Goal: Task Accomplishment & Management: Complete application form

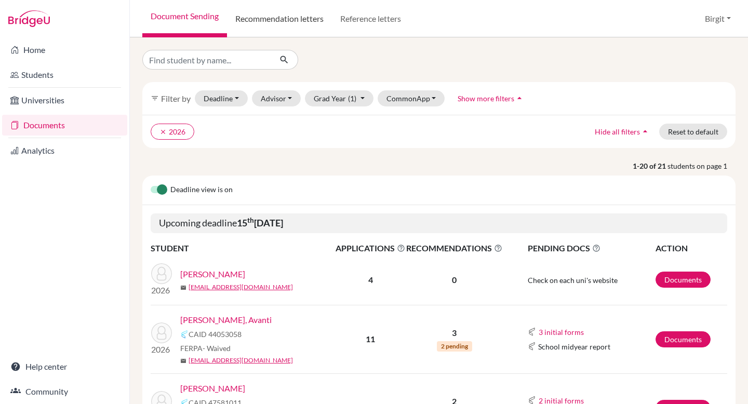
click at [280, 16] on link "Recommendation letters" at bounding box center [279, 18] width 105 height 37
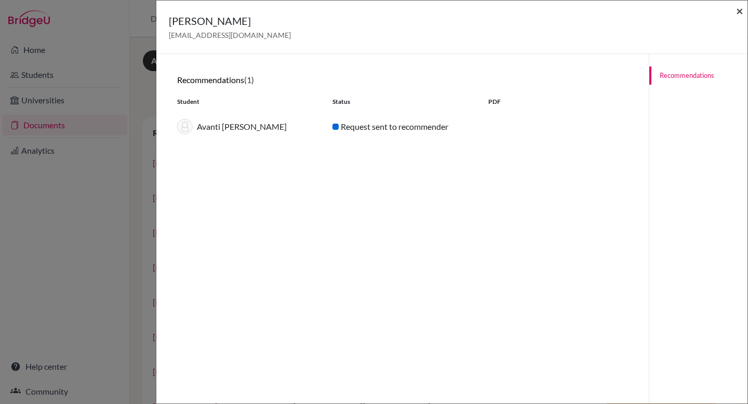
click at [737, 10] on span "×" at bounding box center [739, 10] width 7 height 15
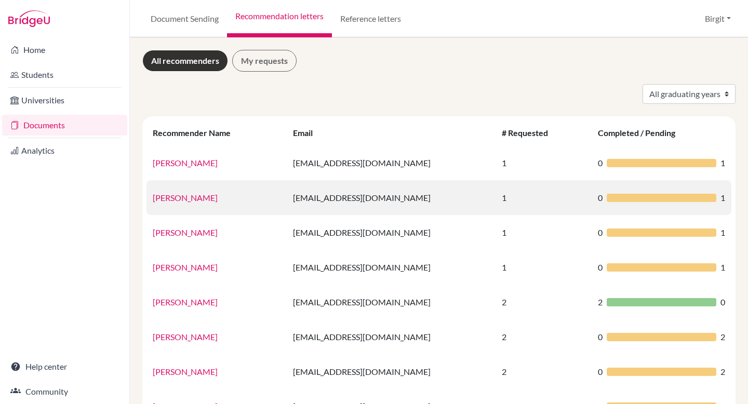
click at [205, 198] on link "[PERSON_NAME]" at bounding box center [185, 198] width 65 height 10
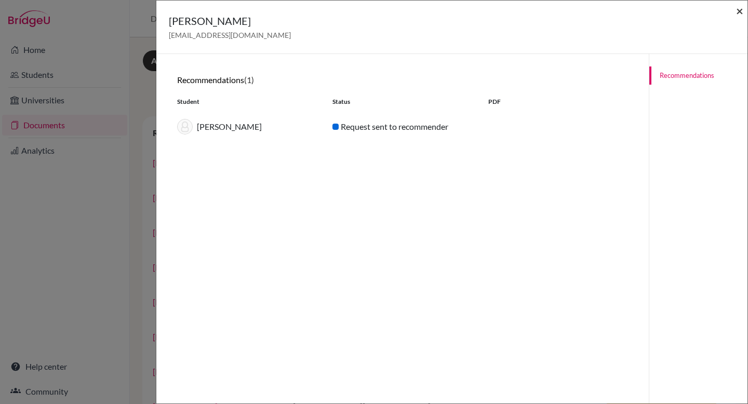
click at [741, 11] on span "×" at bounding box center [739, 10] width 7 height 15
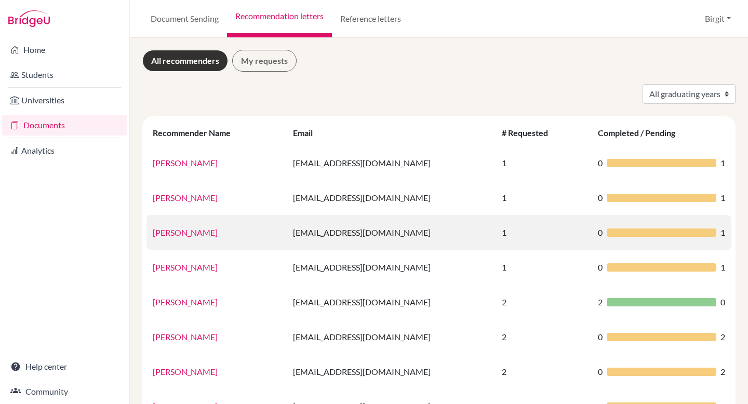
scroll to position [2, 0]
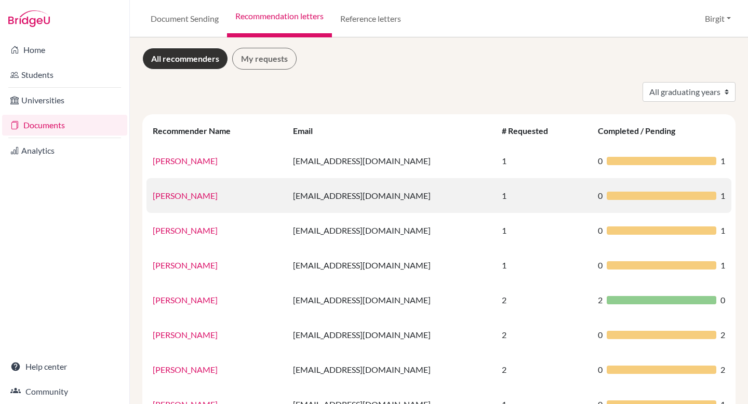
click at [207, 192] on link "[PERSON_NAME]" at bounding box center [185, 196] width 65 height 10
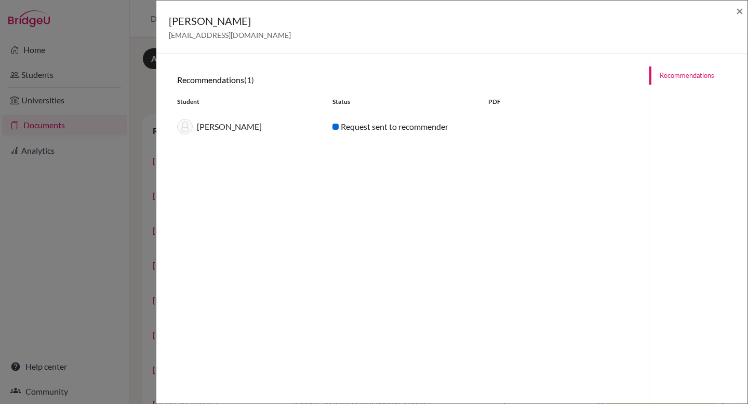
click at [734, 11] on div "Helswind Brockmeier helswindbrockmeier@dsbindia.com ×" at bounding box center [452, 27] width 583 height 45
click at [739, 10] on span "×" at bounding box center [739, 10] width 7 height 15
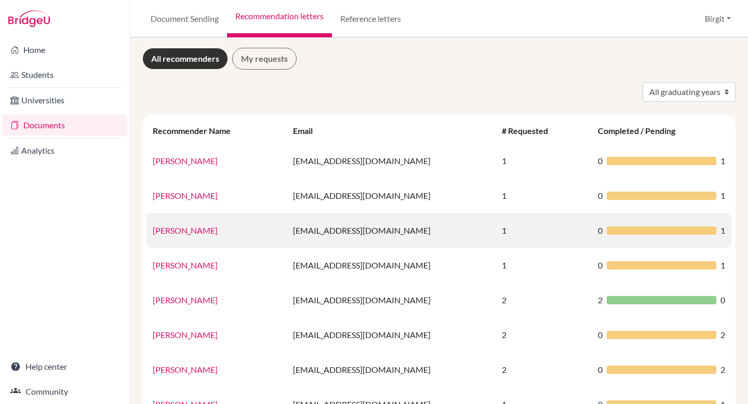
click at [212, 232] on link "Helswind Brockmeyer" at bounding box center [185, 230] width 65 height 10
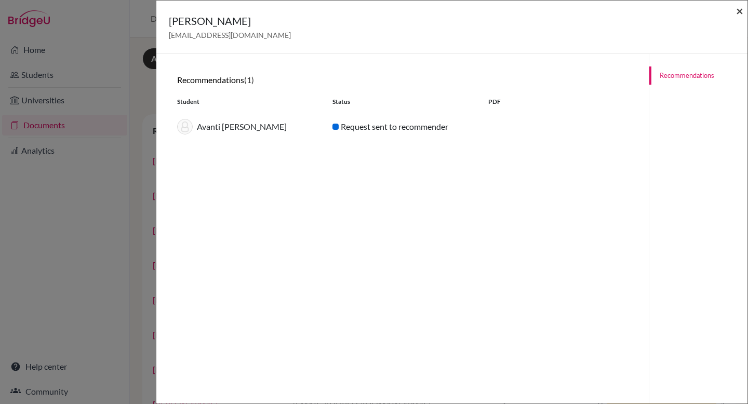
click at [741, 9] on span "×" at bounding box center [739, 10] width 7 height 15
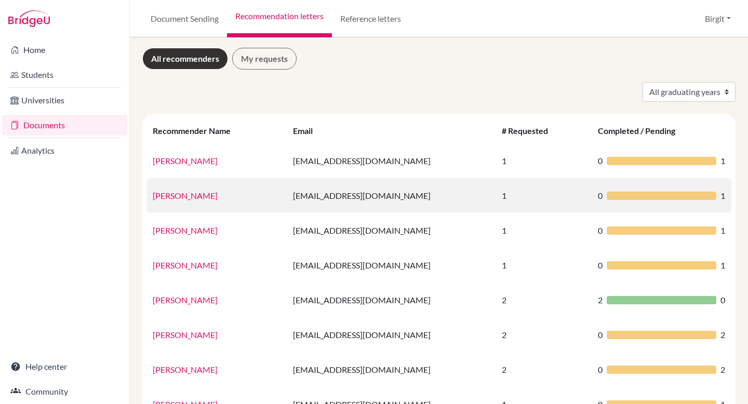
click at [204, 196] on link "Helswind Brockmeier" at bounding box center [185, 196] width 65 height 10
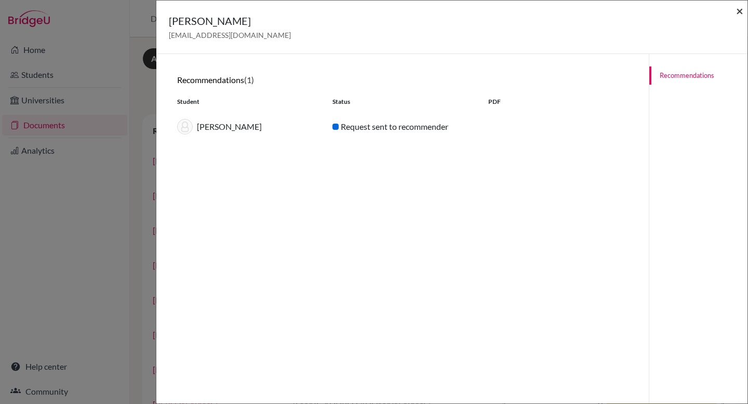
click at [738, 14] on span "×" at bounding box center [739, 10] width 7 height 15
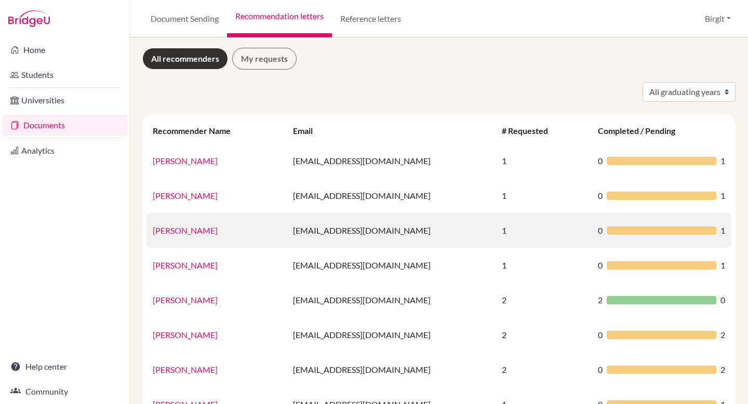
click at [216, 229] on link "[PERSON_NAME]" at bounding box center [185, 230] width 65 height 10
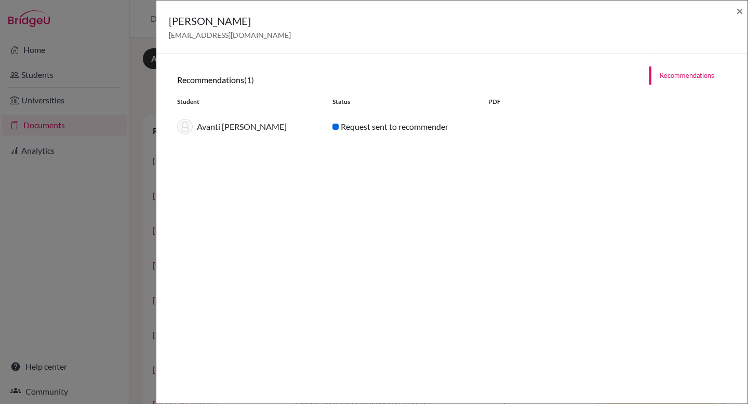
click at [234, 129] on div "Avanti Poddar" at bounding box center [246, 127] width 155 height 16
click at [739, 11] on span "×" at bounding box center [739, 10] width 7 height 15
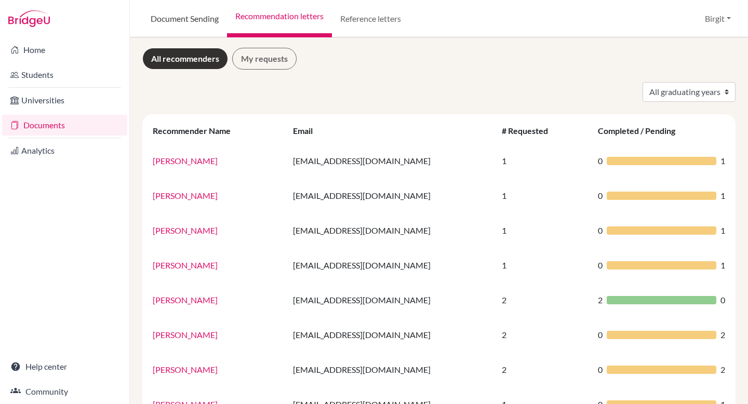
click at [199, 21] on link "Document Sending" at bounding box center [184, 18] width 85 height 37
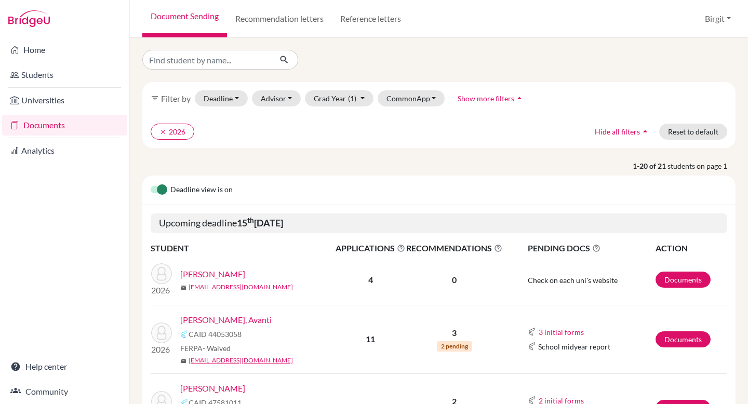
click at [220, 317] on link "Poddar, Avanti" at bounding box center [225, 320] width 91 height 12
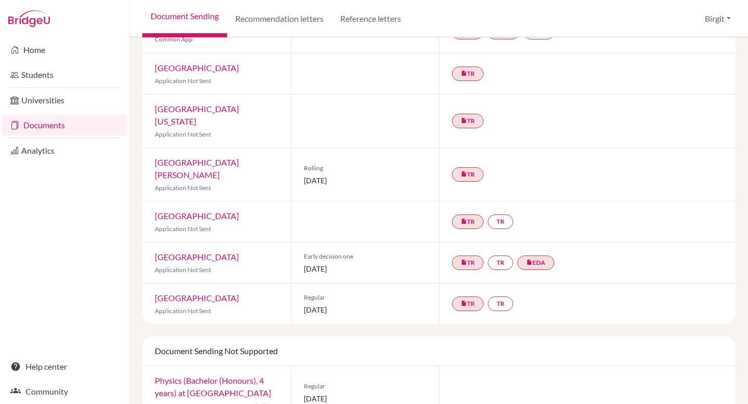
scroll to position [142, 0]
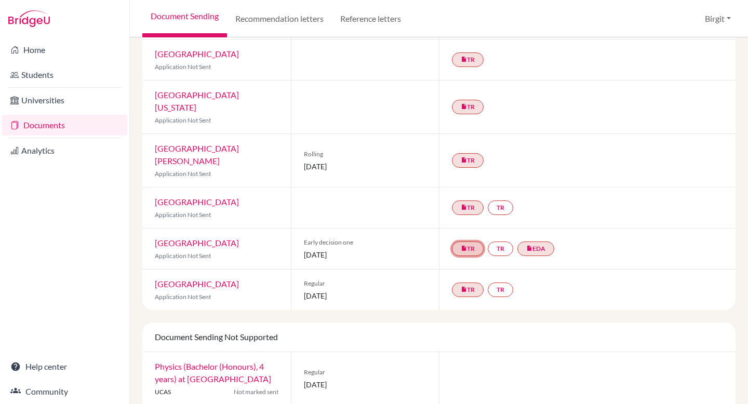
click at [468, 242] on link "insert_drive_file TR" at bounding box center [468, 249] width 32 height 15
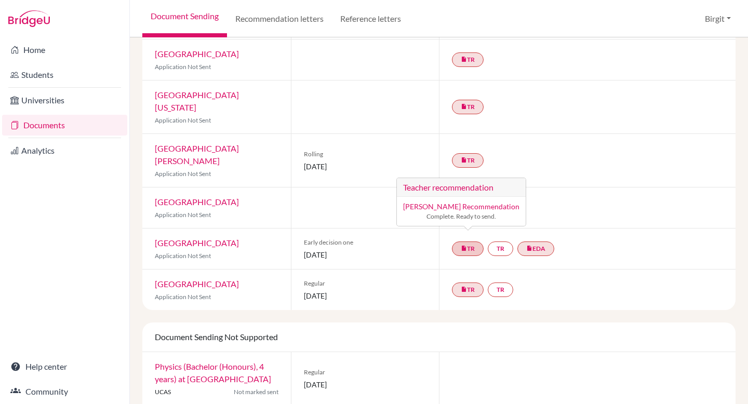
click at [483, 202] on link "Mahesh Dharam Kamble’s Recommendation" at bounding box center [461, 206] width 116 height 9
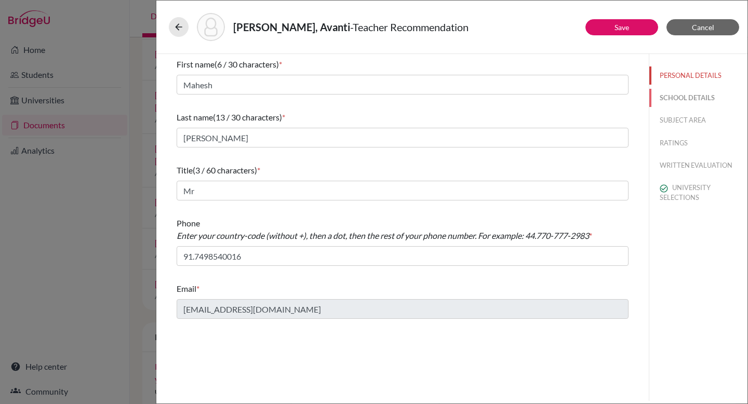
click at [705, 102] on button "SCHOOL DETAILS" at bounding box center [698, 98] width 98 height 18
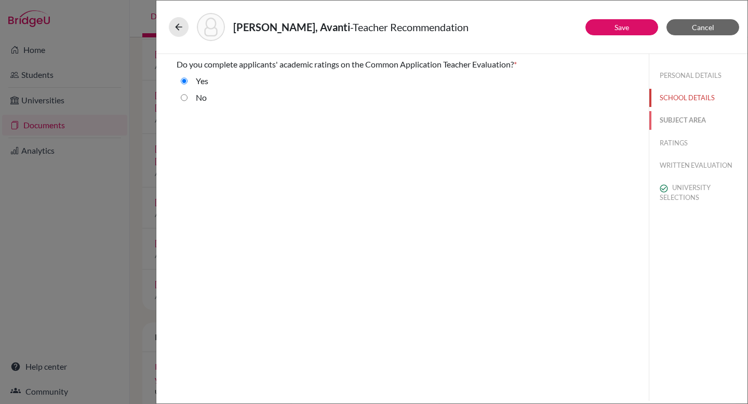
click at [700, 124] on button "SUBJECT AREA" at bounding box center [698, 120] width 98 height 18
select select "2"
click at [690, 142] on button "RATINGS" at bounding box center [698, 143] width 98 height 18
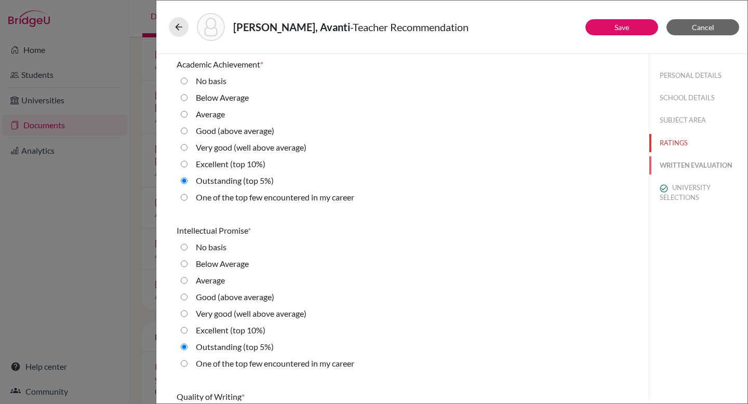
click at [690, 165] on button "WRITTEN EVALUATION" at bounding box center [698, 165] width 98 height 18
radio basis "true"
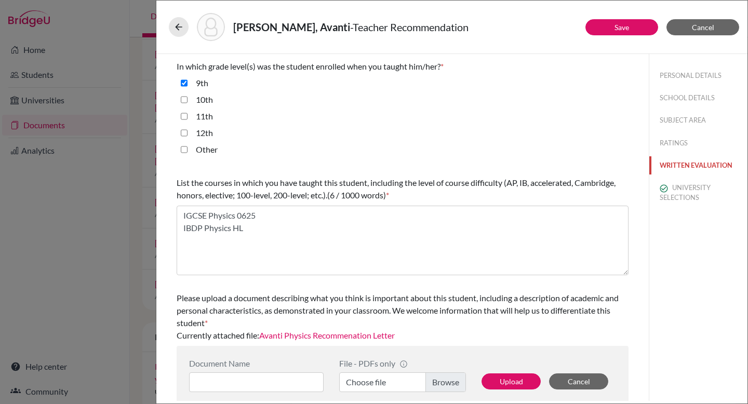
scroll to position [253, 0]
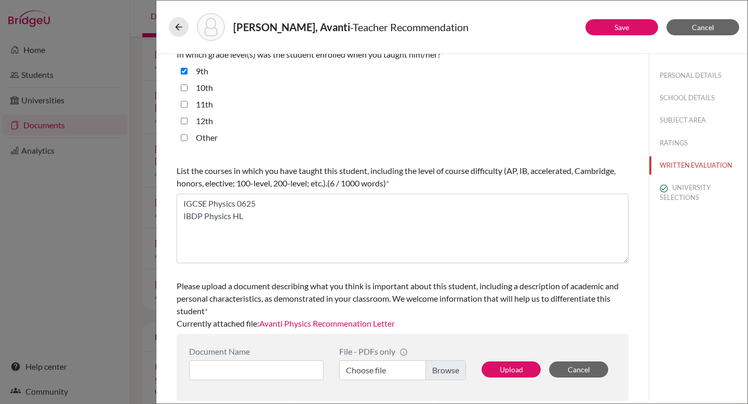
click at [357, 326] on link "Avanti Physics Recommenation Letter" at bounding box center [327, 323] width 136 height 10
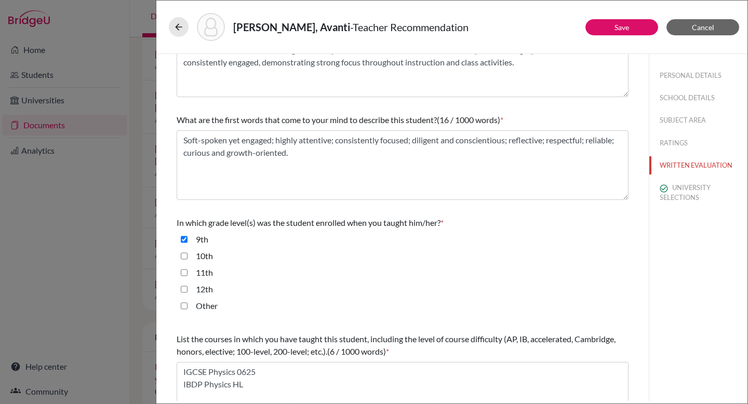
scroll to position [0, 0]
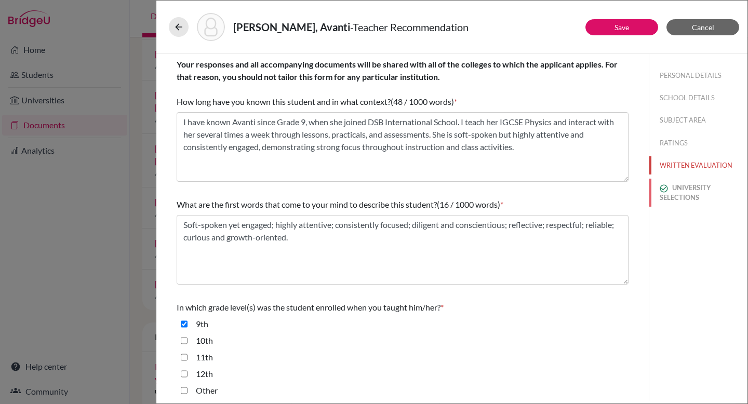
click at [683, 184] on button "UNIVERSITY SELECTIONS" at bounding box center [698, 193] width 98 height 28
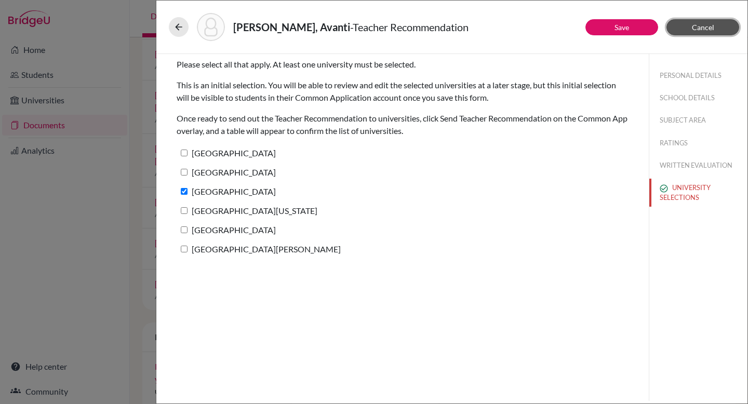
click at [721, 28] on button "Cancel" at bounding box center [703, 27] width 73 height 16
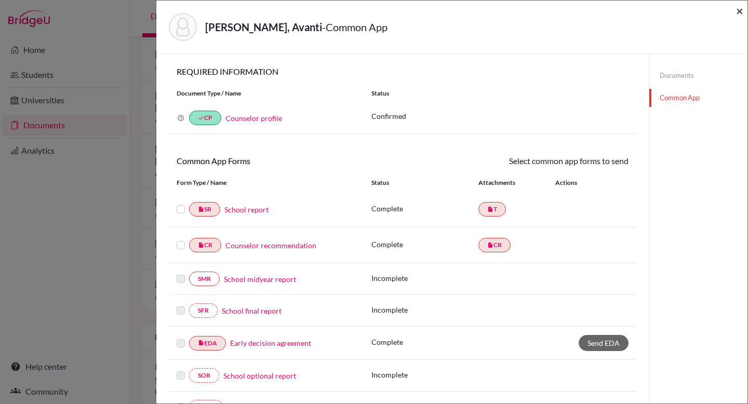
click at [740, 11] on span "×" at bounding box center [739, 10] width 7 height 15
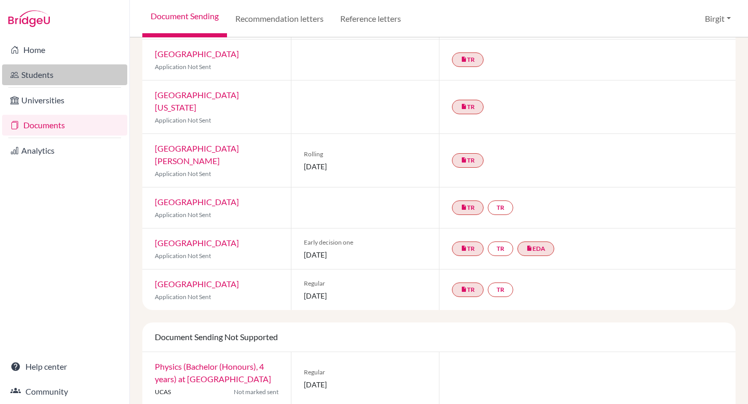
click at [55, 72] on link "Students" at bounding box center [64, 74] width 125 height 21
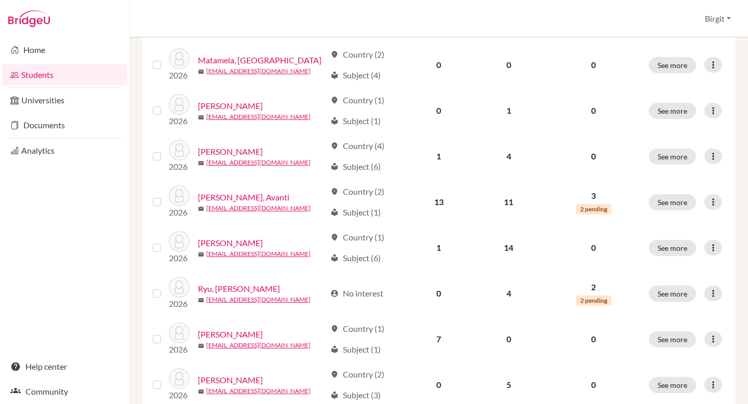
scroll to position [785, 0]
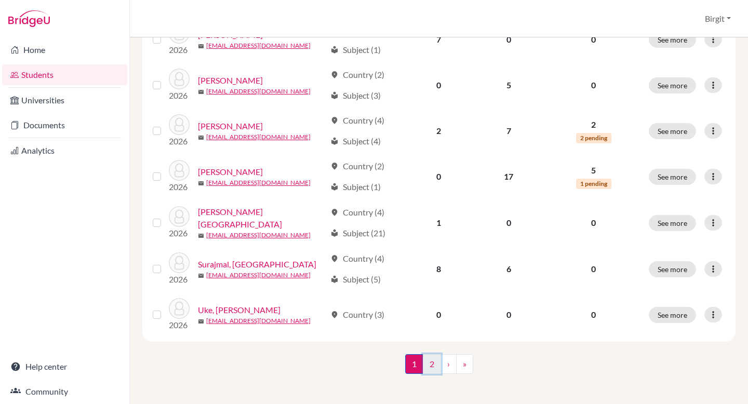
click at [431, 362] on link "2" at bounding box center [432, 364] width 18 height 20
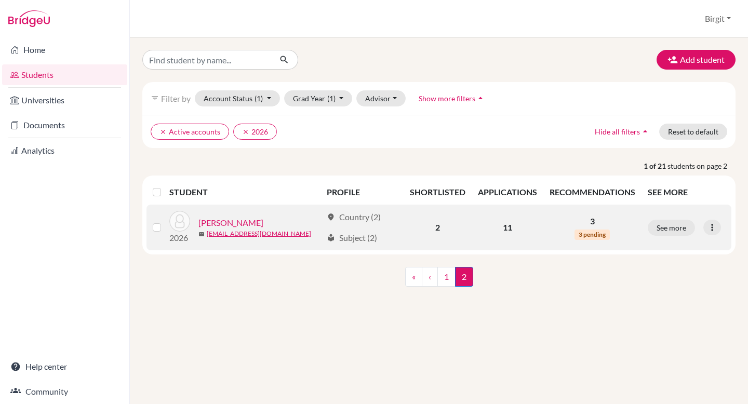
click at [227, 221] on link "[PERSON_NAME]" at bounding box center [230, 223] width 65 height 12
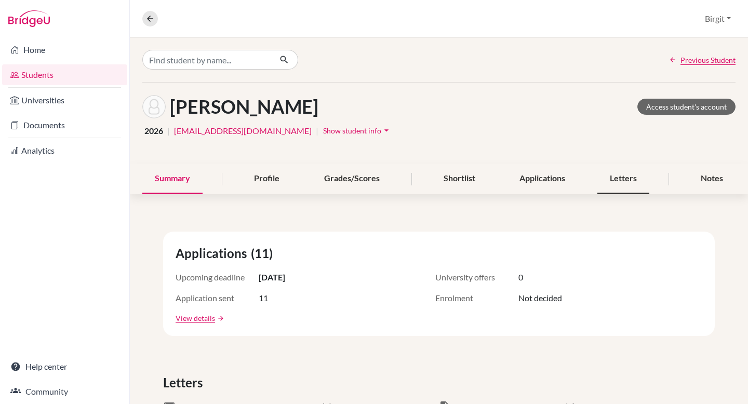
click at [619, 179] on div "Letters" at bounding box center [623, 179] width 52 height 31
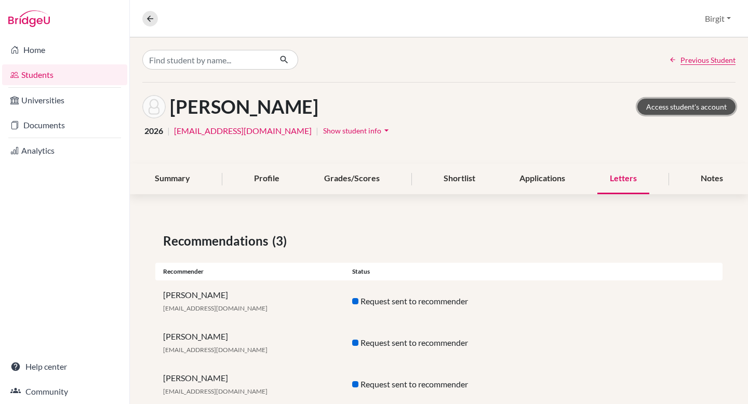
click at [707, 111] on link "Access student's account" at bounding box center [686, 107] width 98 height 16
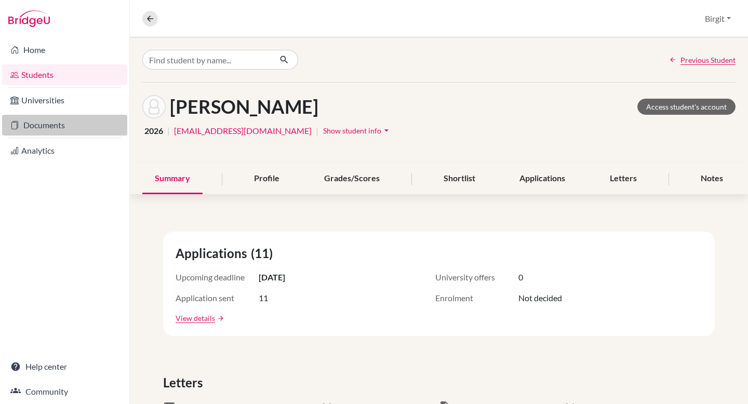
click at [54, 125] on link "Documents" at bounding box center [64, 125] width 125 height 21
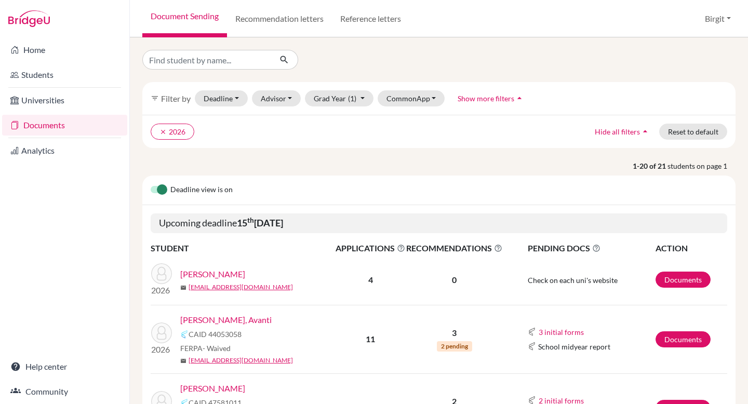
click at [212, 318] on link "[PERSON_NAME], Avanti" at bounding box center [225, 320] width 91 height 12
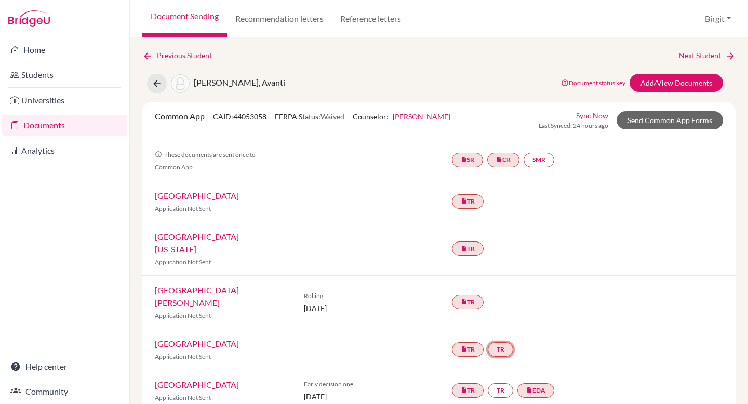
click at [502, 342] on link "TR" at bounding box center [500, 349] width 25 height 15
click at [500, 301] on h3 "Teacher recommendation" at bounding box center [500, 310] width 103 height 19
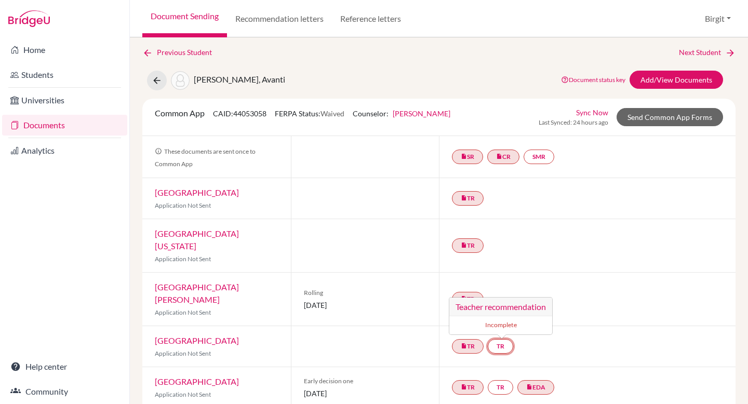
scroll to position [10, 0]
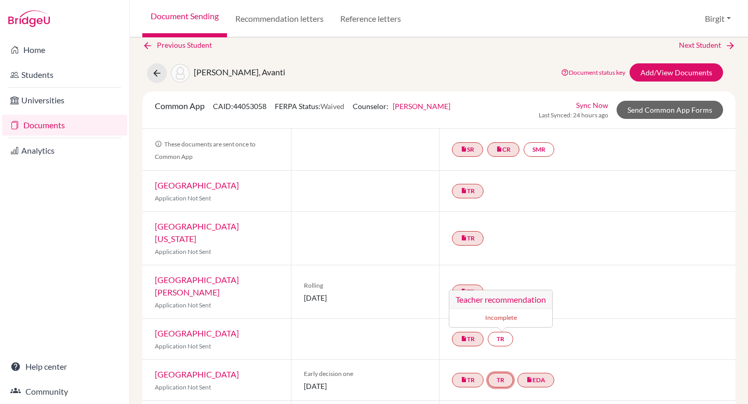
click at [494, 373] on link "TR" at bounding box center [500, 380] width 25 height 15
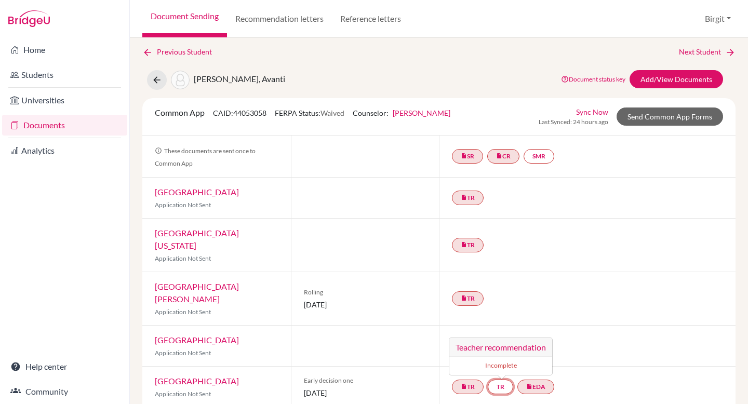
scroll to position [0, 0]
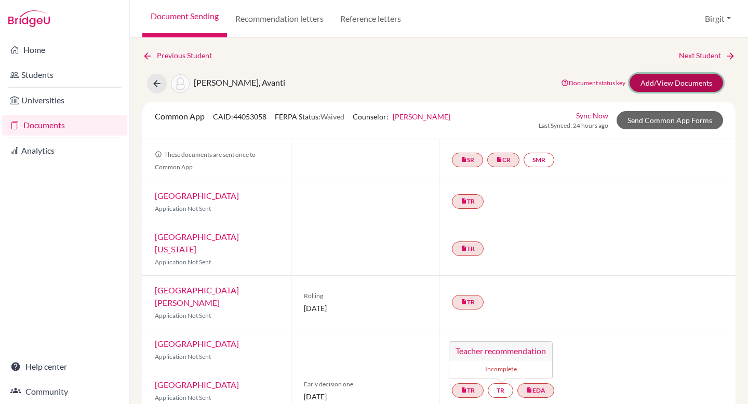
click at [655, 80] on link "Add/View Documents" at bounding box center [677, 83] width 94 height 18
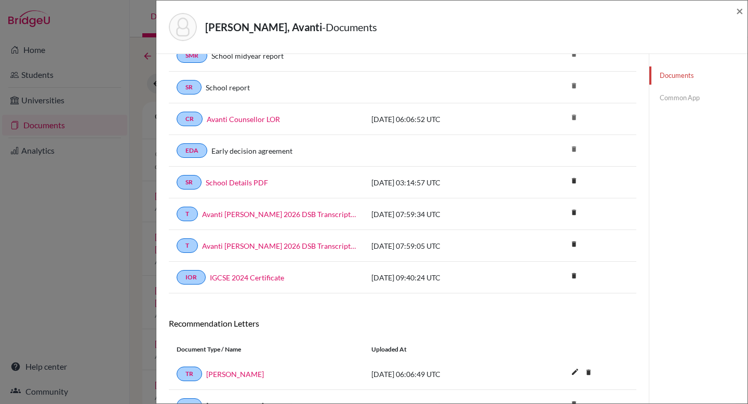
scroll to position [215, 0]
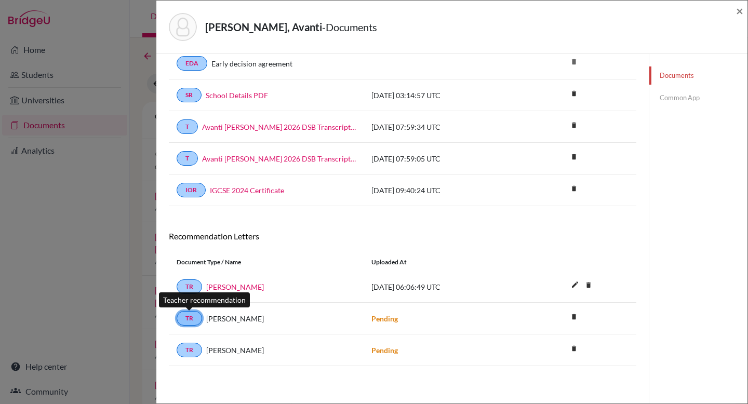
click at [191, 320] on link "TR" at bounding box center [189, 318] width 25 height 15
click at [220, 317] on span "[PERSON_NAME]" at bounding box center [235, 318] width 58 height 11
click at [188, 319] on link "TR" at bounding box center [189, 318] width 25 height 15
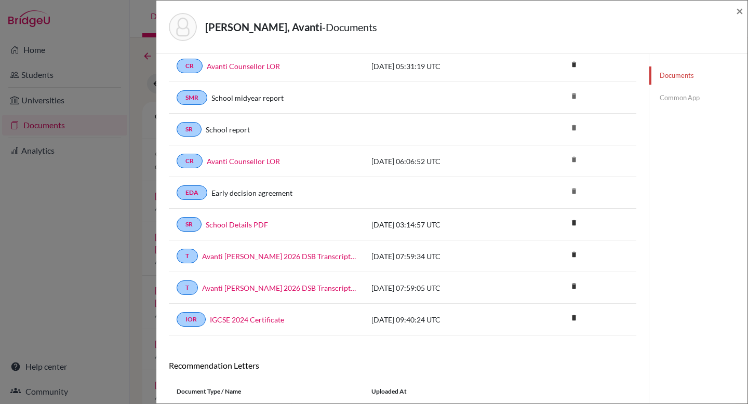
scroll to position [0, 0]
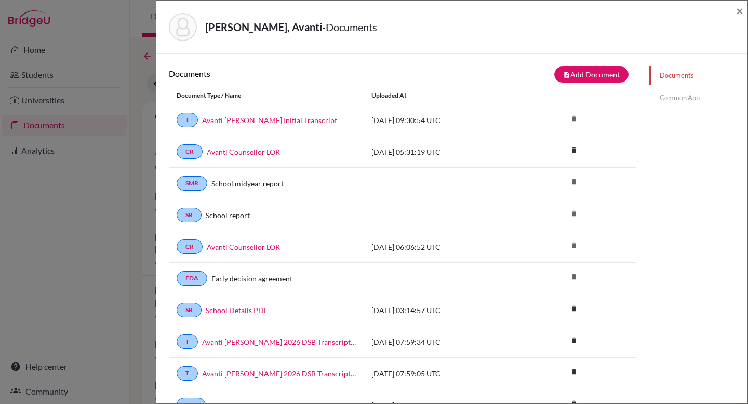
click at [673, 96] on link "Common App" at bounding box center [698, 98] width 98 height 18
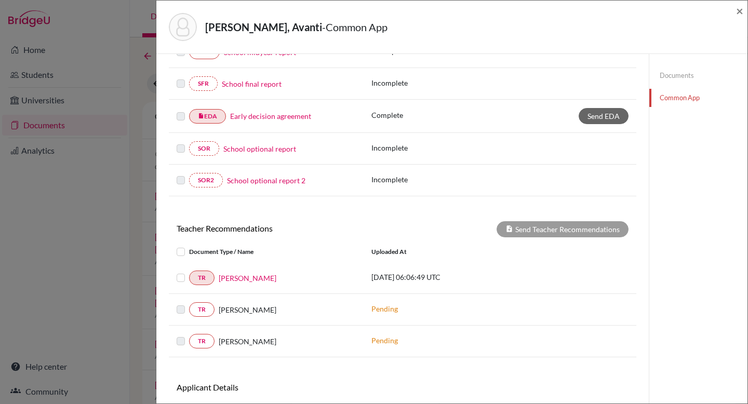
scroll to position [254, 0]
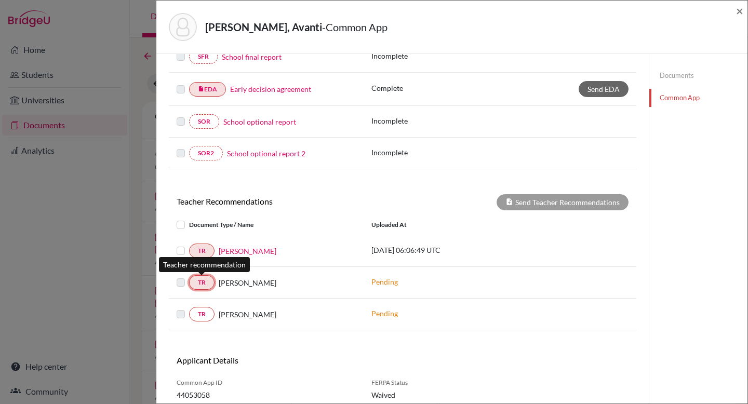
click at [205, 279] on link "TR" at bounding box center [201, 282] width 25 height 15
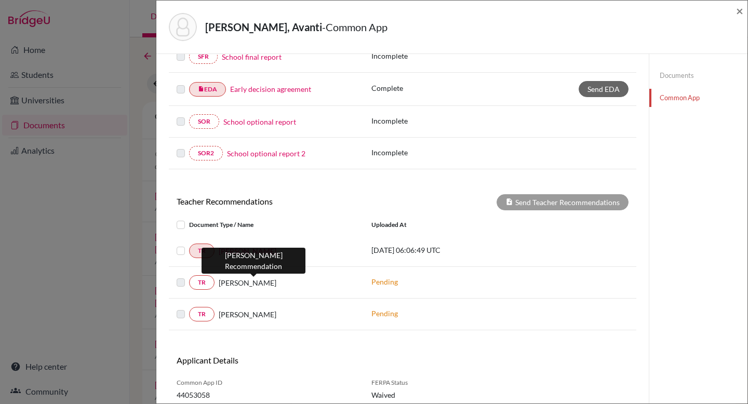
click at [244, 282] on span "[PERSON_NAME]" at bounding box center [248, 282] width 58 height 11
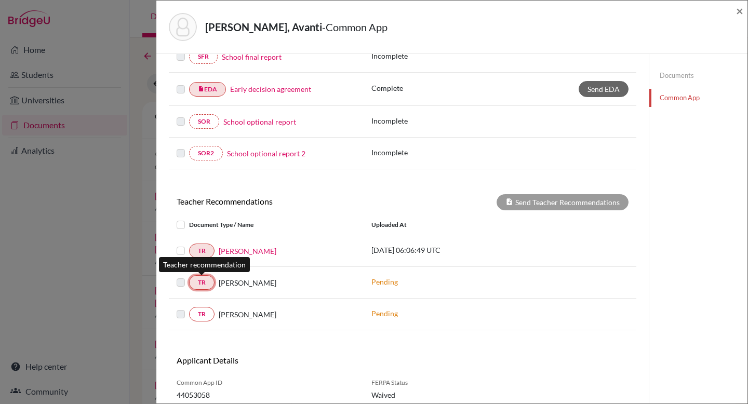
click at [195, 282] on link "TR" at bounding box center [201, 282] width 25 height 15
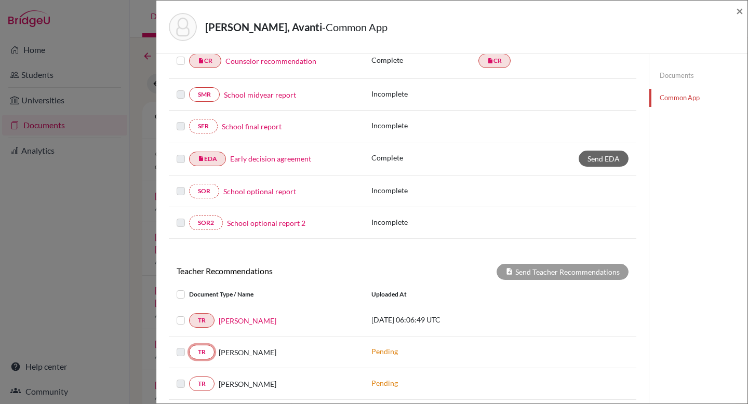
scroll to position [293, 0]
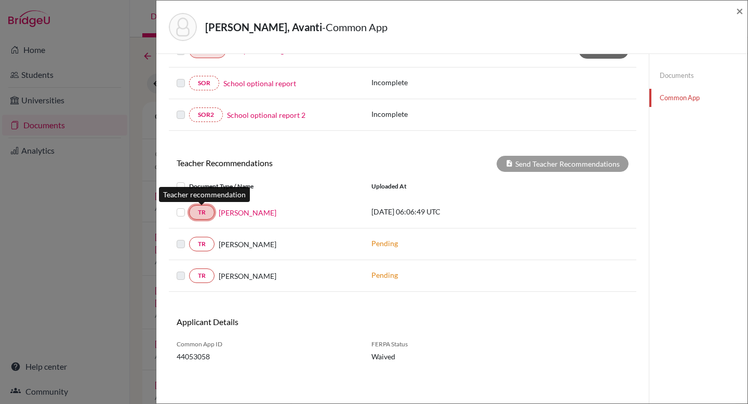
click at [202, 211] on link "TR" at bounding box center [201, 212] width 25 height 15
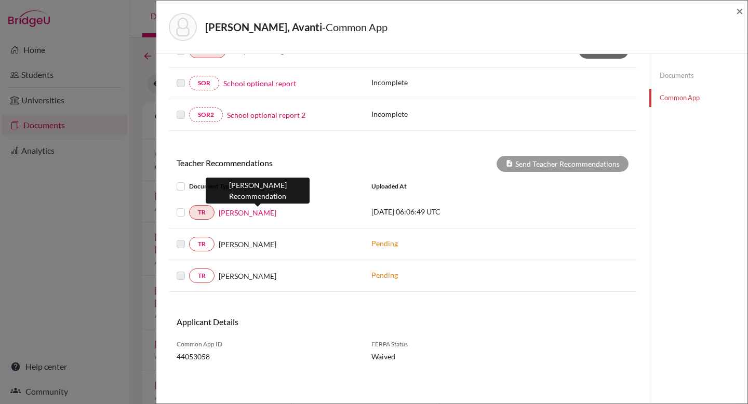
click at [246, 212] on link "[PERSON_NAME]" at bounding box center [248, 212] width 58 height 11
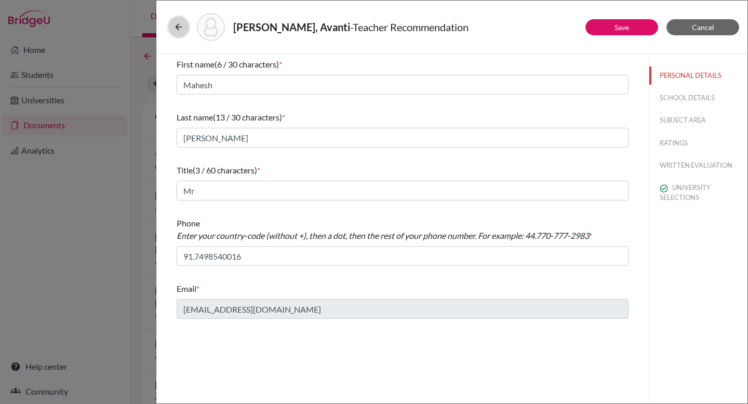
click at [184, 29] on button at bounding box center [179, 27] width 20 height 20
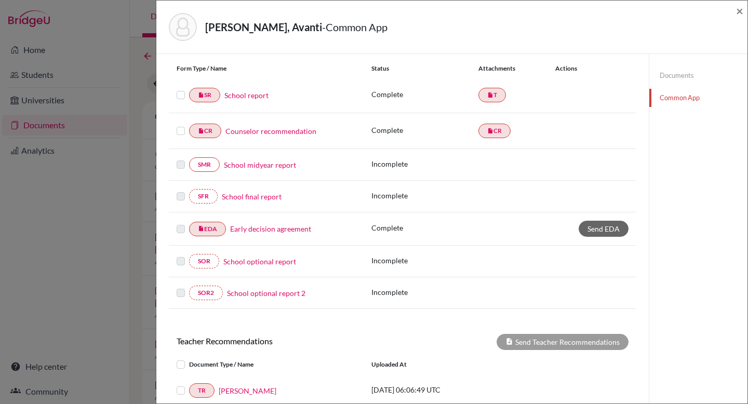
scroll to position [293, 0]
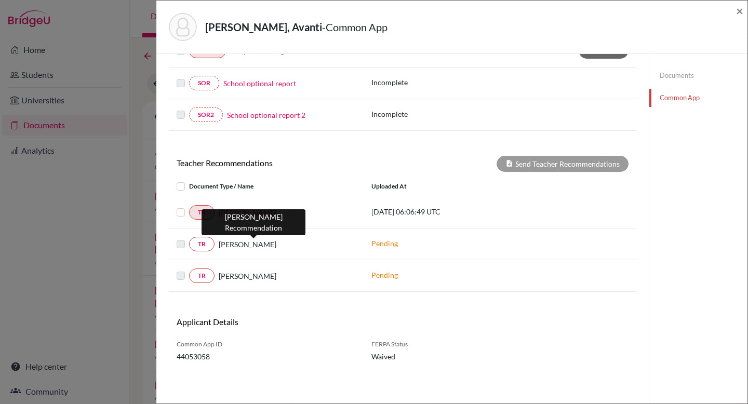
click at [273, 245] on span "[PERSON_NAME]" at bounding box center [248, 244] width 58 height 11
click at [272, 245] on span "[PERSON_NAME]" at bounding box center [248, 244] width 58 height 11
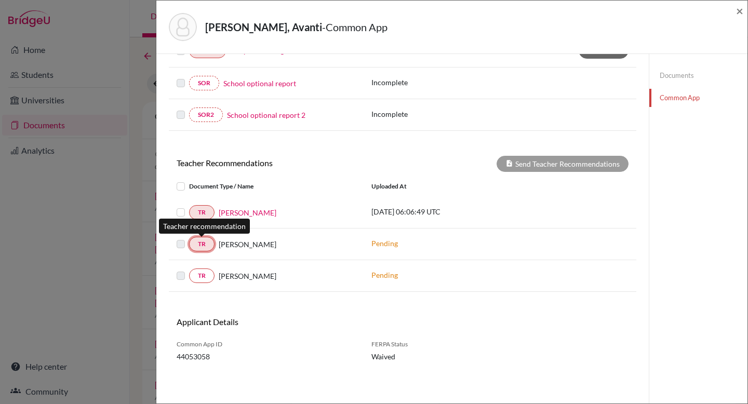
click at [196, 246] on link "TR" at bounding box center [201, 244] width 25 height 15
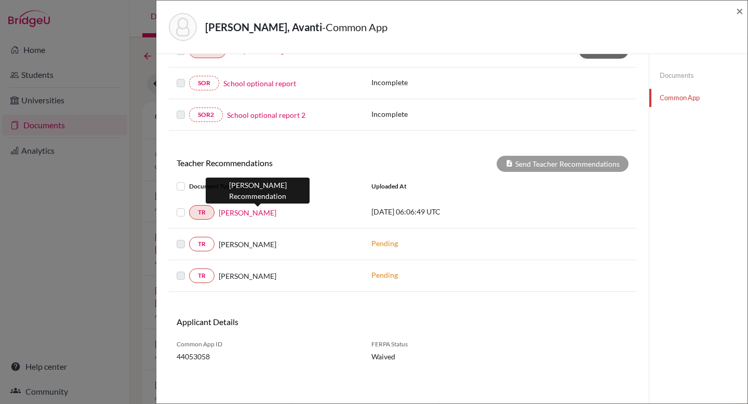
click at [254, 214] on link "[PERSON_NAME]" at bounding box center [248, 212] width 58 height 11
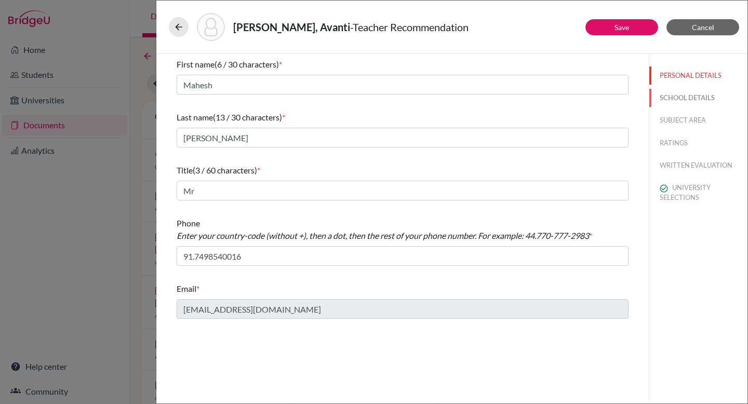
click at [698, 99] on button "SCHOOL DETAILS" at bounding box center [698, 98] width 98 height 18
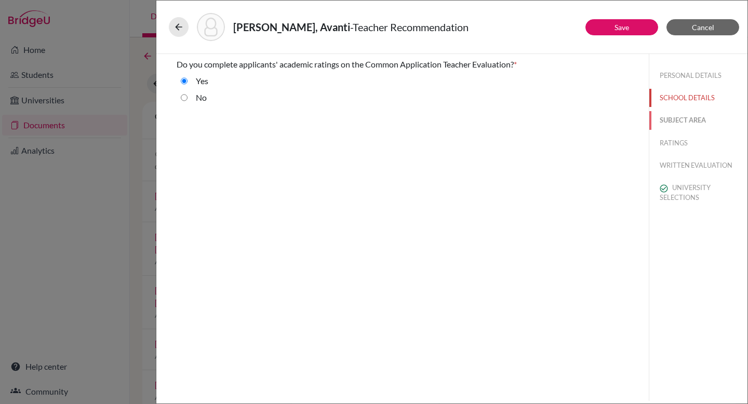
click at [685, 120] on button "SUBJECT AREA" at bounding box center [698, 120] width 98 height 18
select select "2"
click at [677, 140] on button "RATINGS" at bounding box center [698, 143] width 98 height 18
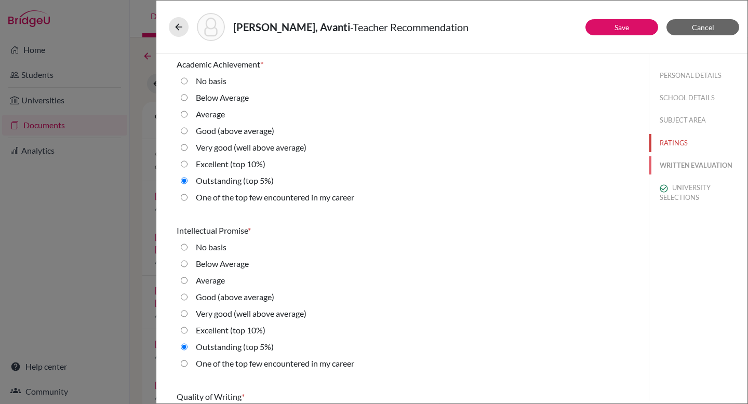
click at [684, 165] on button "WRITTEN EVALUATION" at bounding box center [698, 165] width 98 height 18
radio basis "true"
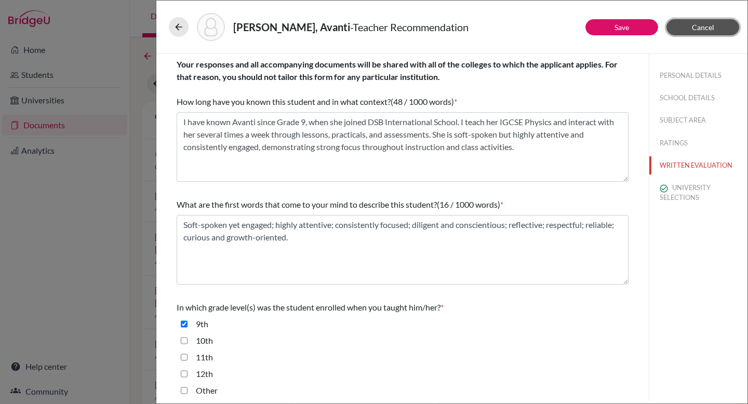
click at [716, 27] on button "Cancel" at bounding box center [703, 27] width 73 height 16
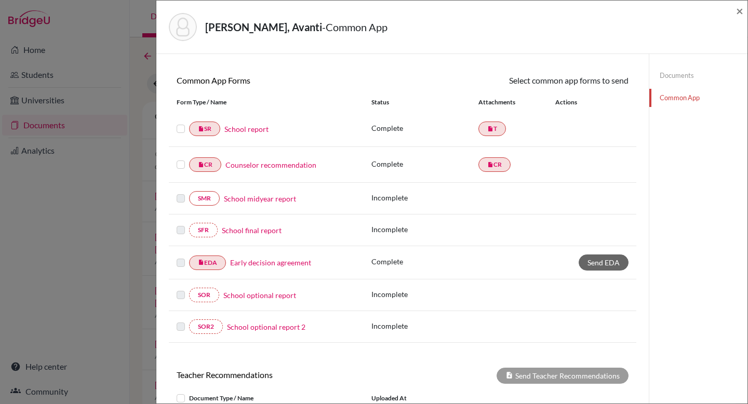
scroll to position [293, 0]
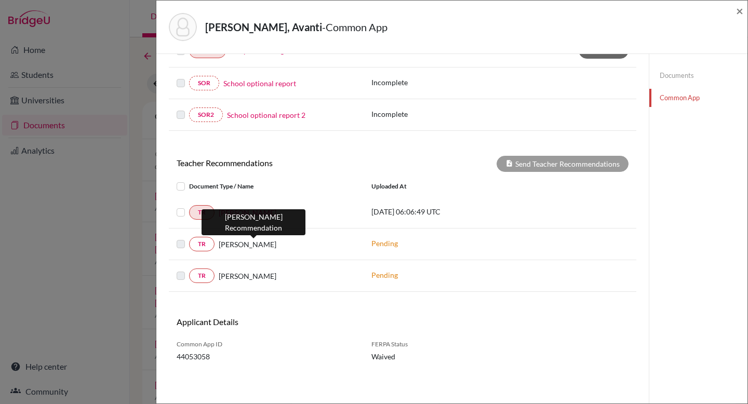
click at [276, 246] on span "[PERSON_NAME]" at bounding box center [248, 244] width 58 height 11
click at [274, 245] on span "[PERSON_NAME]" at bounding box center [248, 244] width 58 height 11
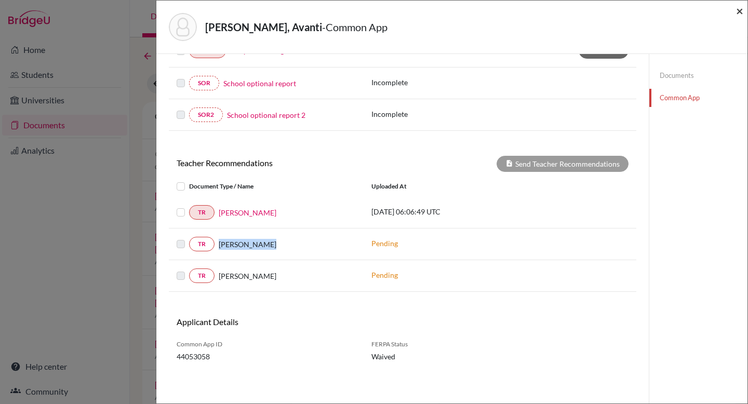
click at [742, 13] on span "×" at bounding box center [739, 10] width 7 height 15
